Goal: Information Seeking & Learning: Learn about a topic

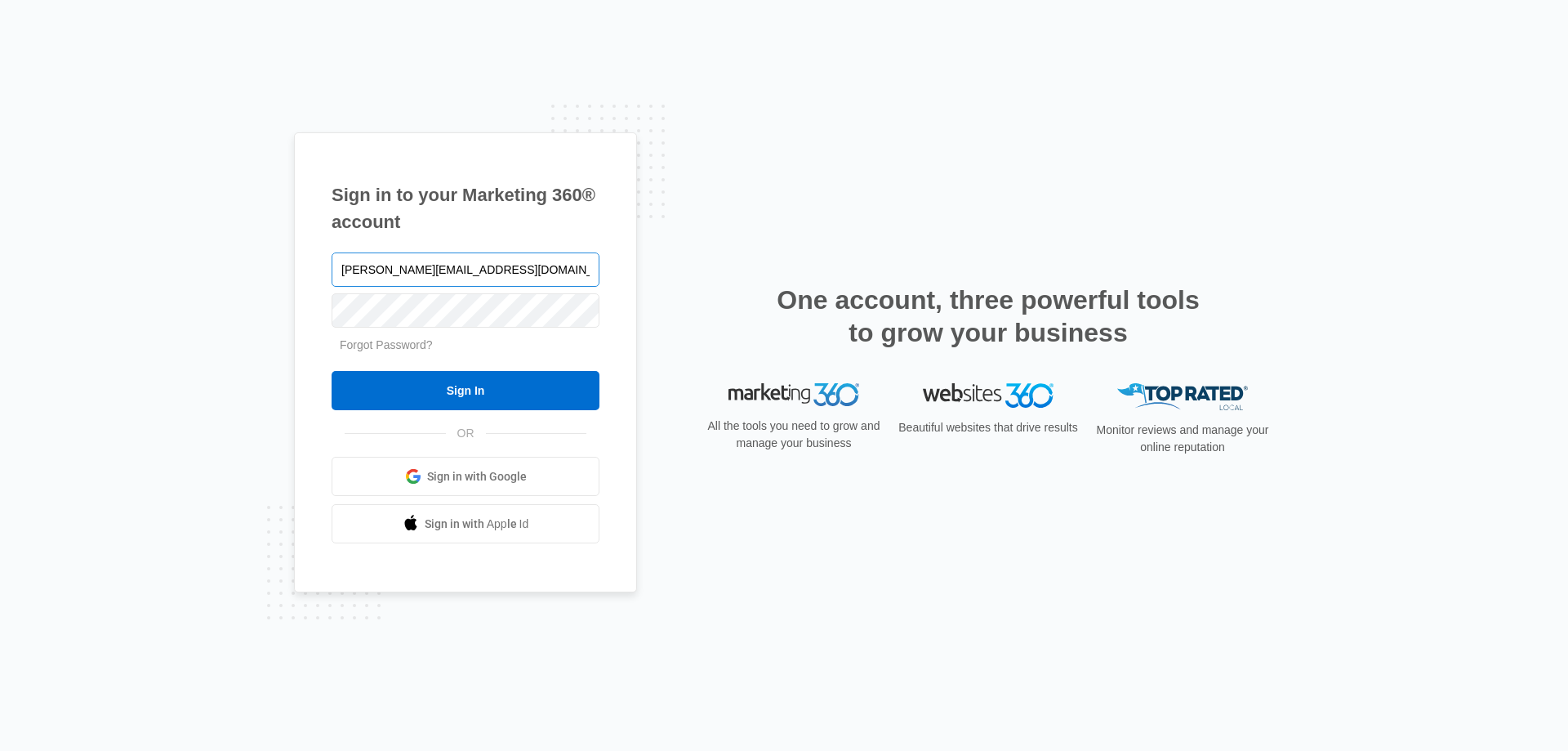
type input "[PERSON_NAME][EMAIL_ADDRESS][DOMAIN_NAME]"
click at [332, 371] on input "Sign In" at bounding box center [466, 390] width 268 height 39
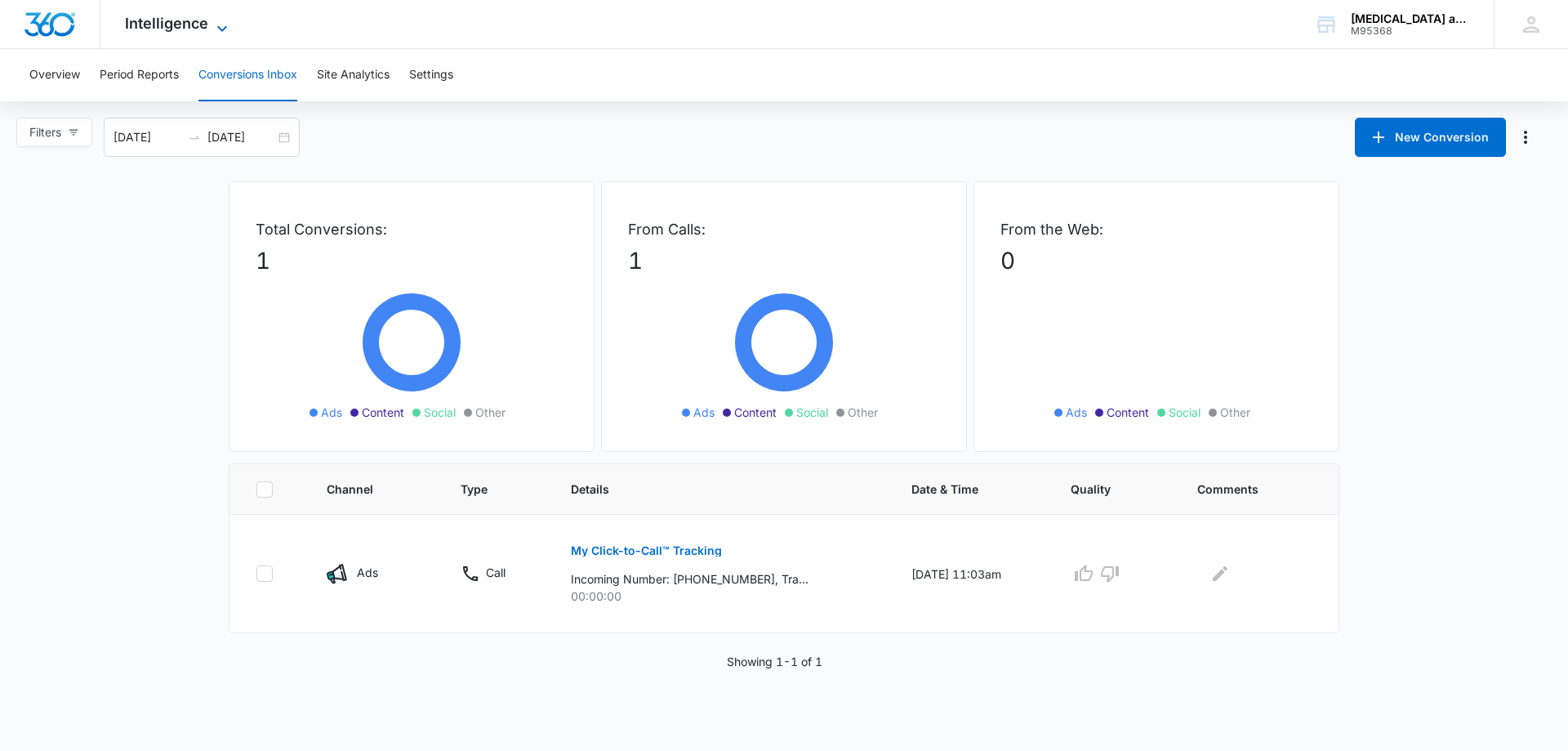
click at [221, 28] on icon at bounding box center [222, 29] width 20 height 20
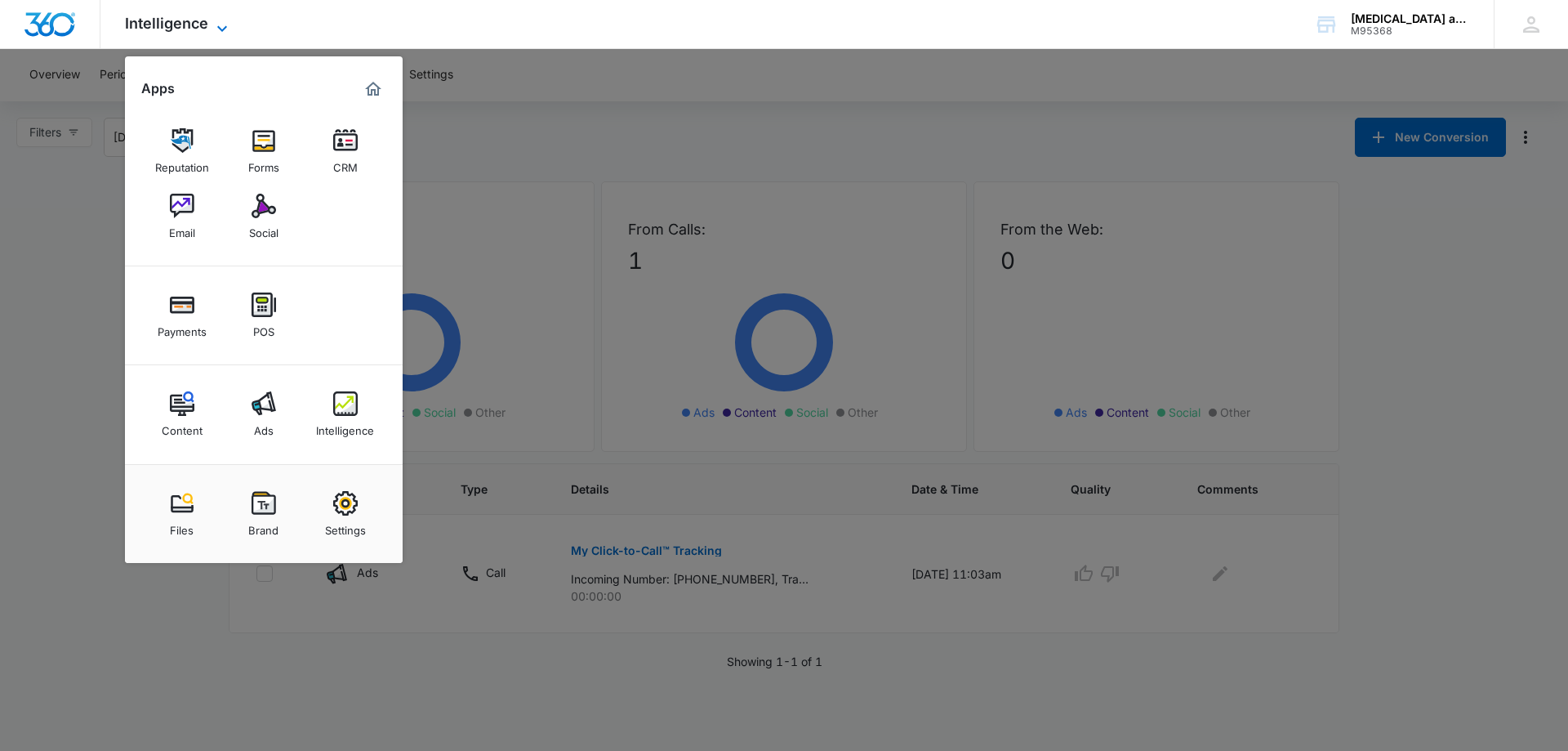
click at [221, 28] on icon at bounding box center [222, 29] width 20 height 20
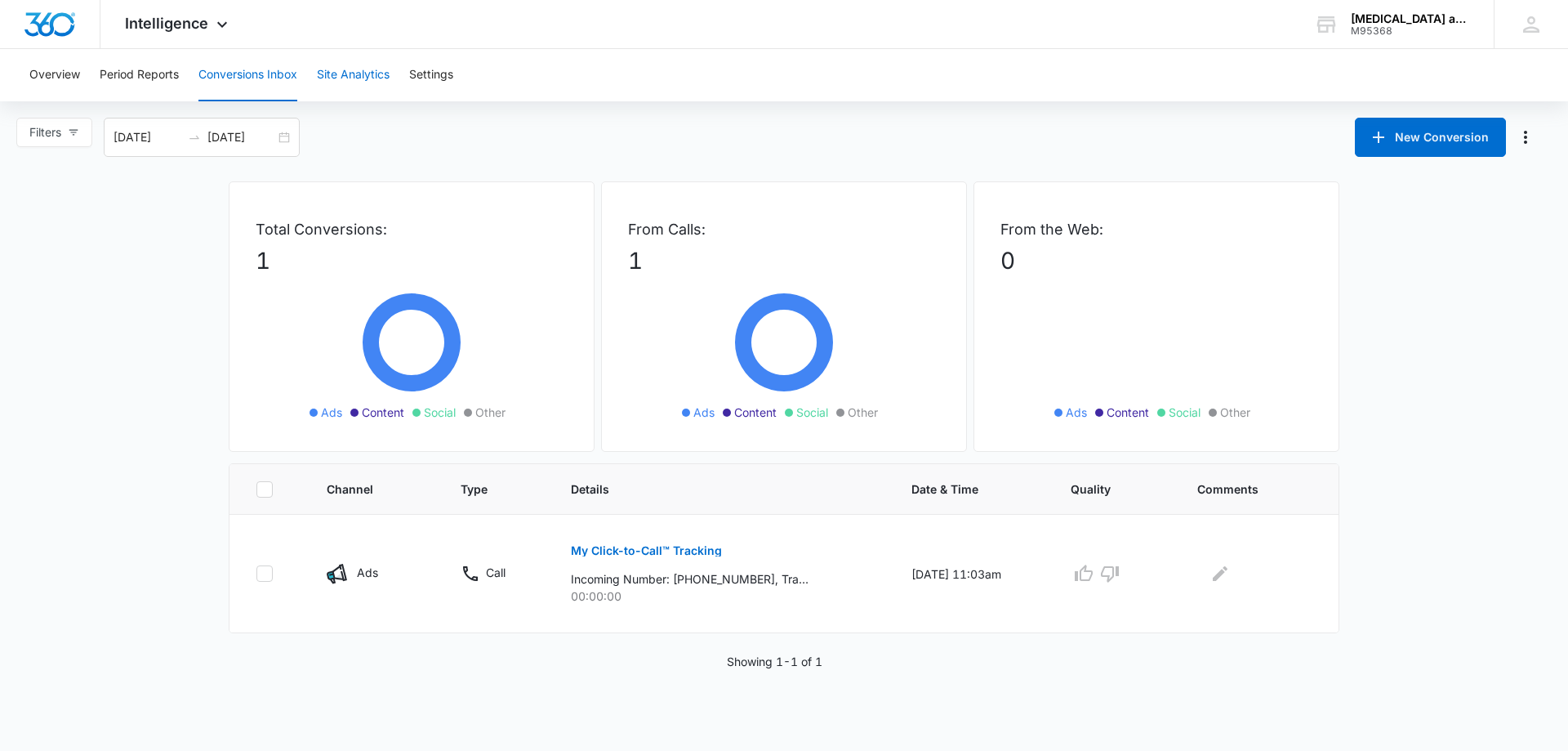
click at [342, 75] on button "Site Analytics" at bounding box center [354, 75] width 73 height 52
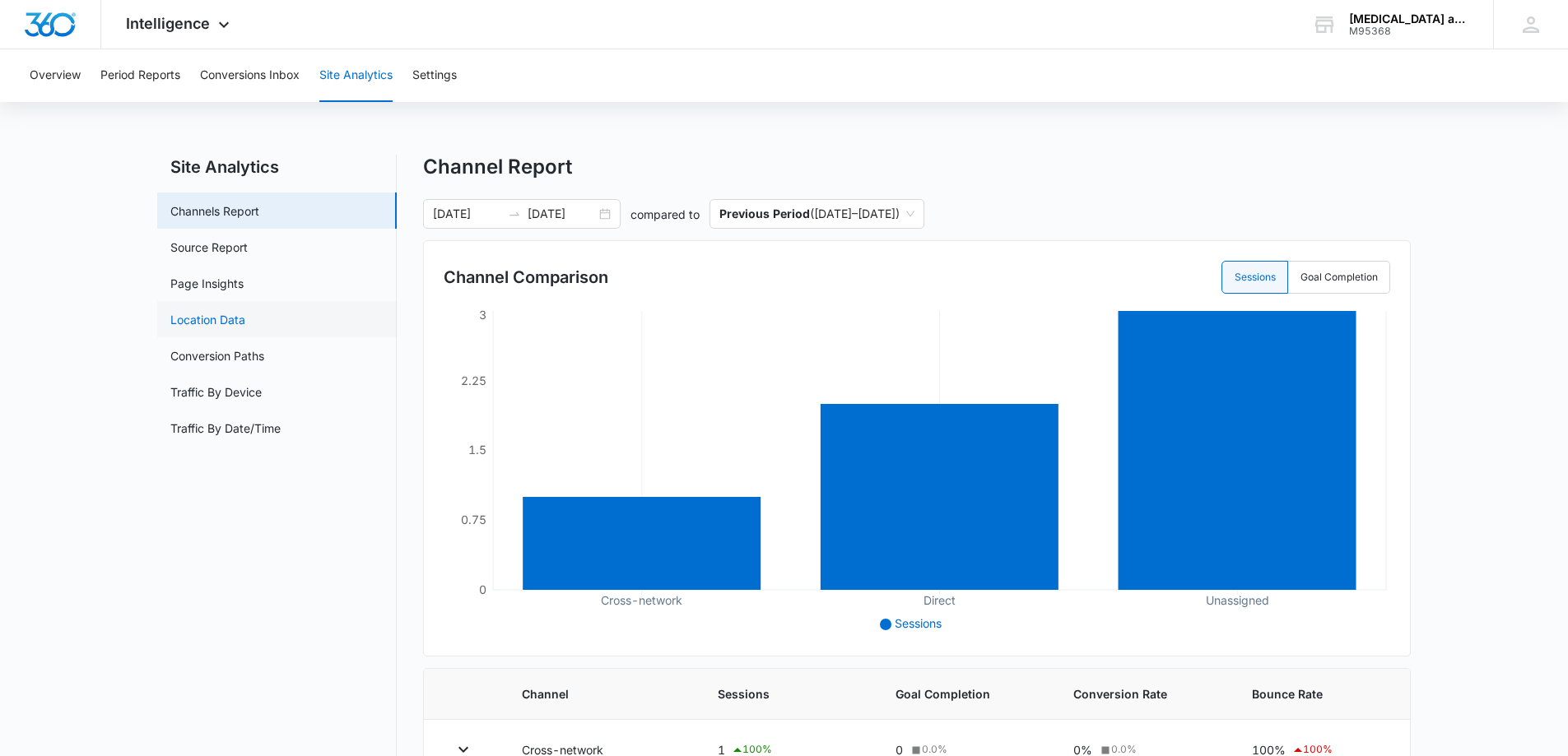
click at [225, 312] on link "Location Data" at bounding box center [208, 319] width 75 height 18
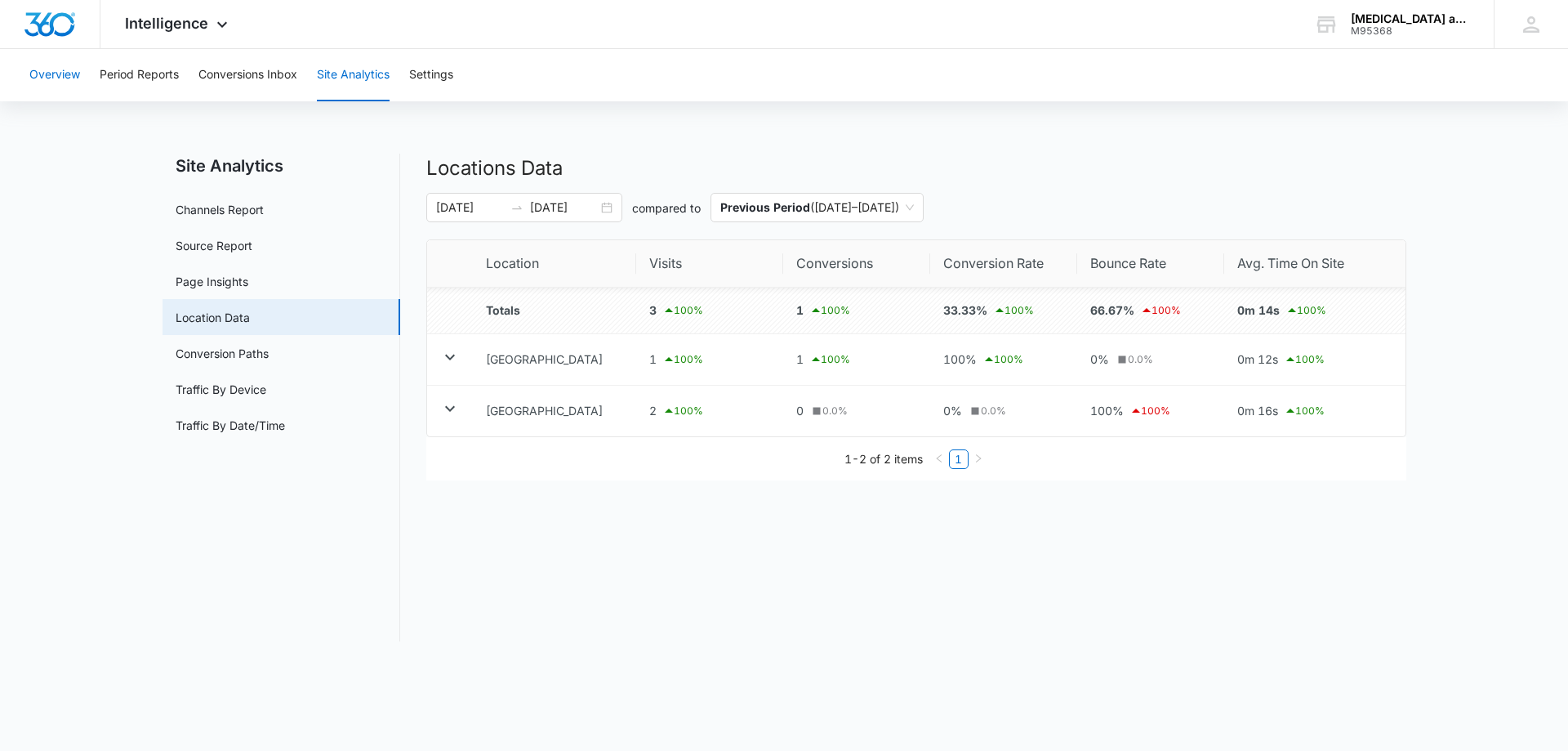
click at [68, 72] on button "Overview" at bounding box center [55, 75] width 50 height 52
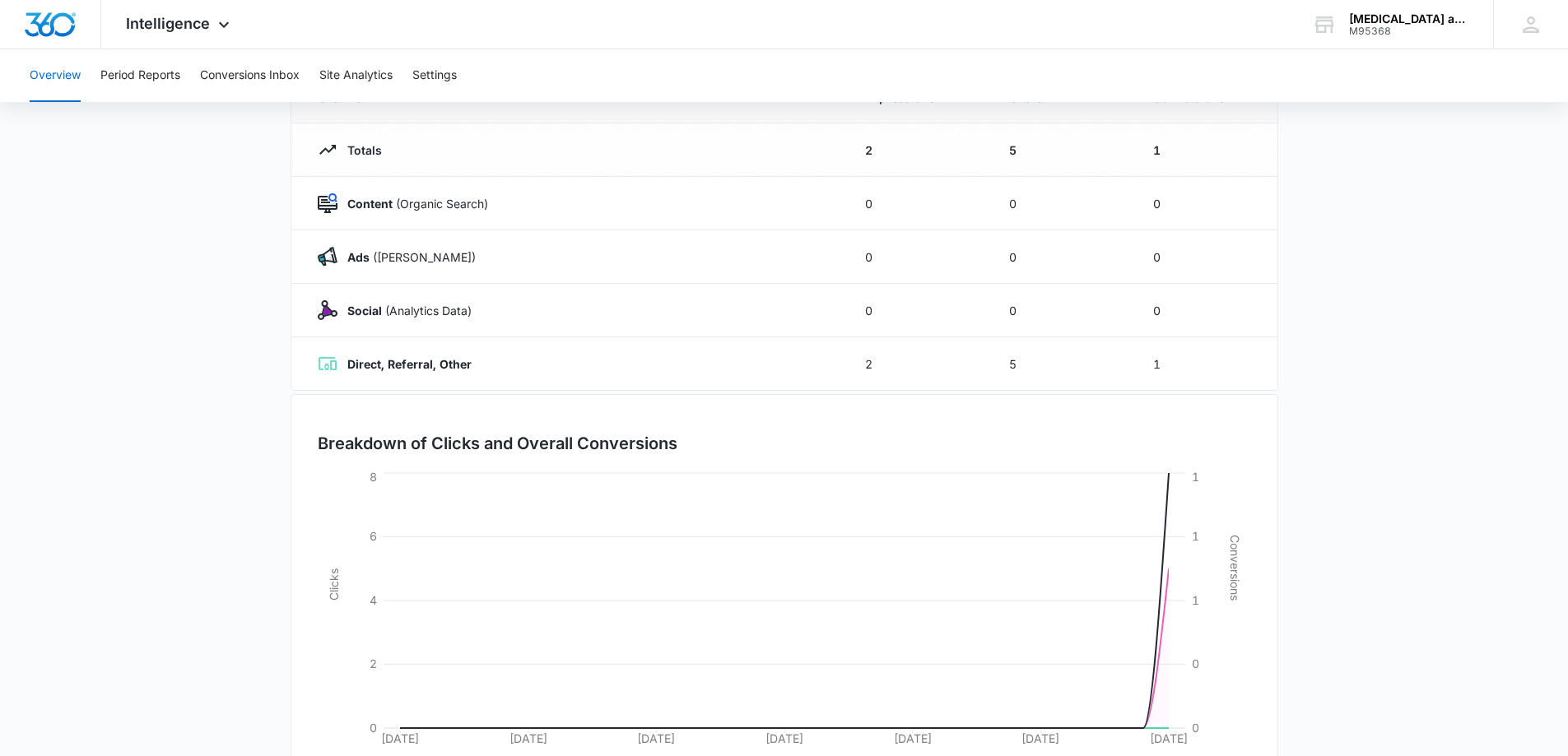
scroll to position [98, 0]
